Goal: Task Accomplishment & Management: Manage account settings

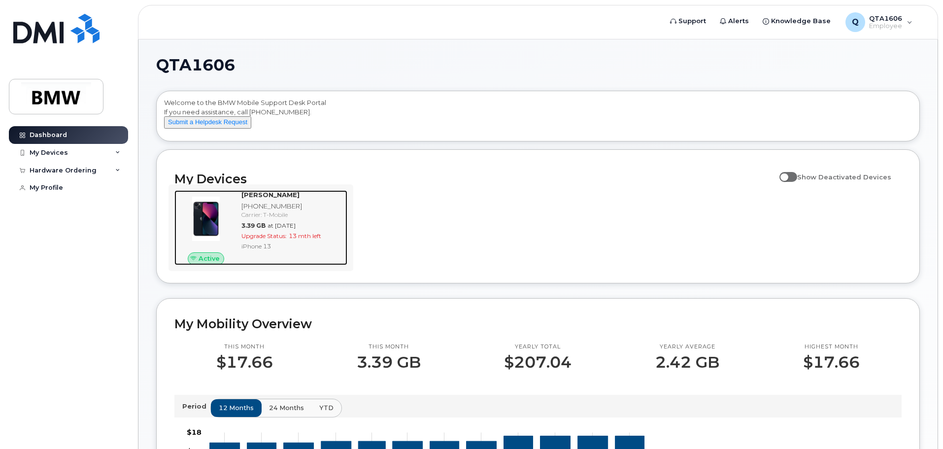
click at [296, 240] on div "Upgrade Status: 13 mth left" at bounding box center [292, 236] width 102 height 8
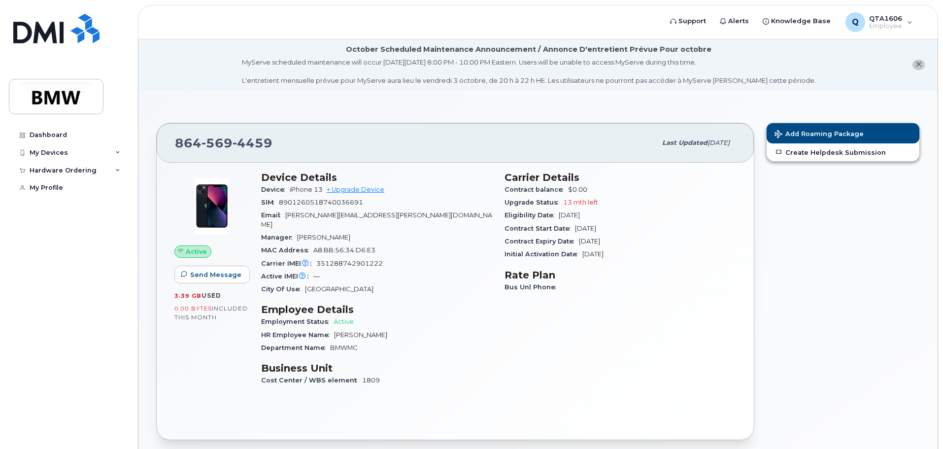
click at [373, 193] on div "Device iPhone 13 + Upgrade Device" at bounding box center [377, 189] width 232 height 13
drag, startPoint x: 366, startPoint y: 188, endPoint x: 376, endPoint y: 207, distance: 22.1
click at [366, 188] on link "+ Upgrade Device" at bounding box center [356, 189] width 58 height 7
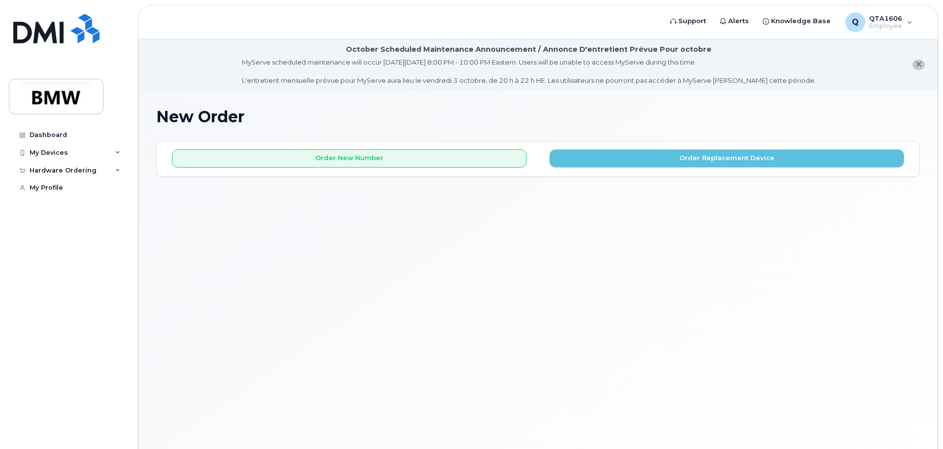
click at [921, 63] on icon "close notification" at bounding box center [918, 64] width 6 height 6
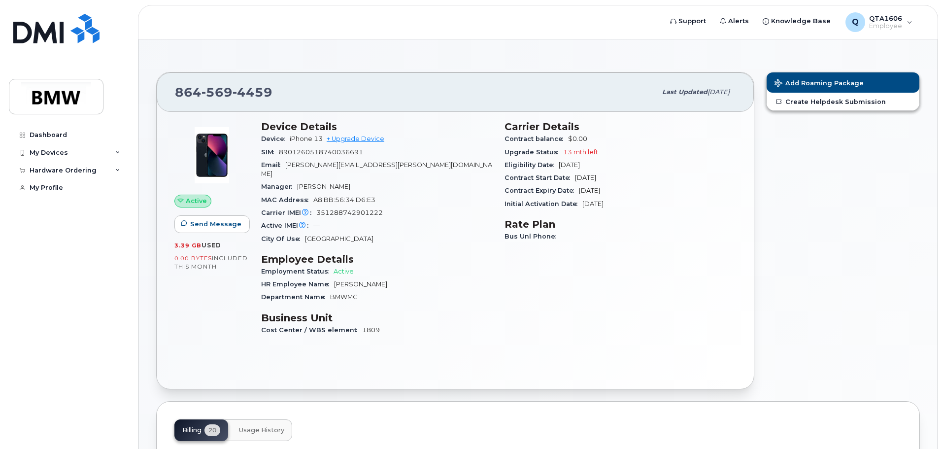
click at [782, 279] on div "Add Roaming Package Create Helpdesk Submission" at bounding box center [843, 230] width 166 height 329
